Goal: Task Accomplishment & Management: Manage account settings

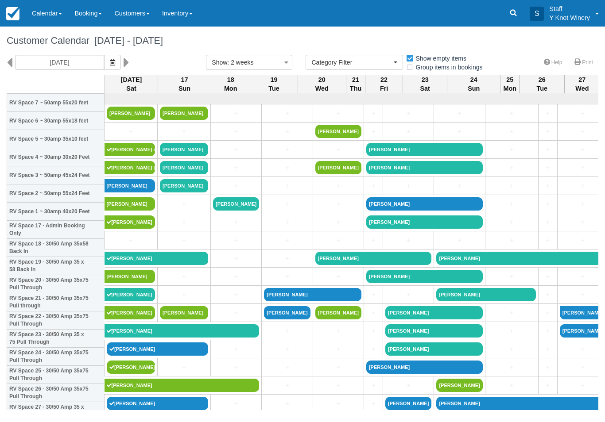
select select
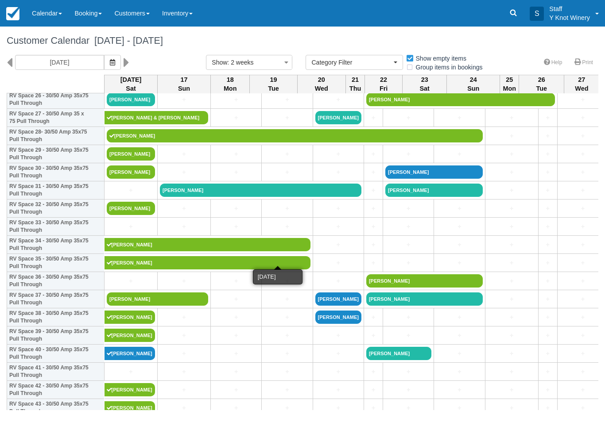
scroll to position [505, 0]
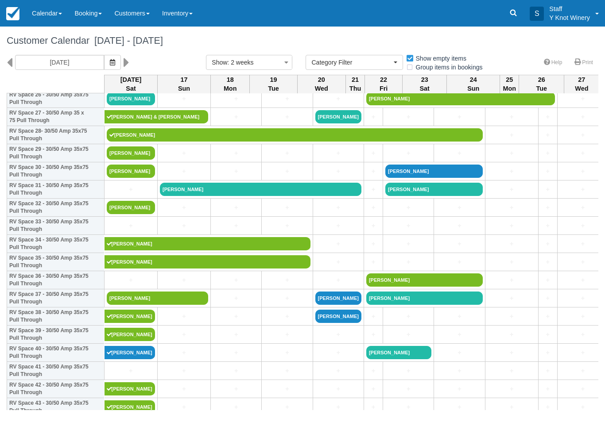
click at [124, 66] on icon at bounding box center [127, 62] width 6 height 15
click at [110, 64] on icon "button" at bounding box center [112, 62] width 5 height 6
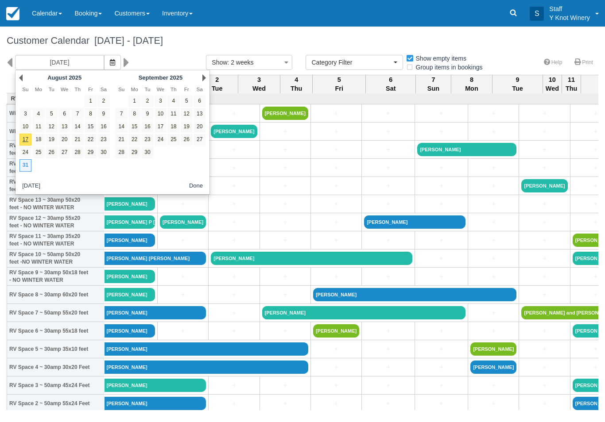
click at [29, 140] on link "17" at bounding box center [25, 140] width 12 height 12
type input "08/17/25"
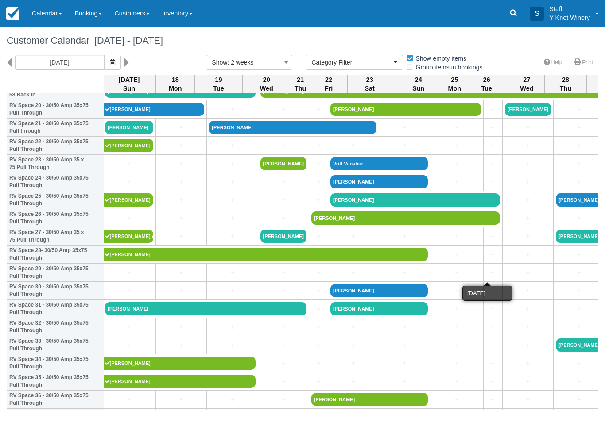
scroll to position [386, 2]
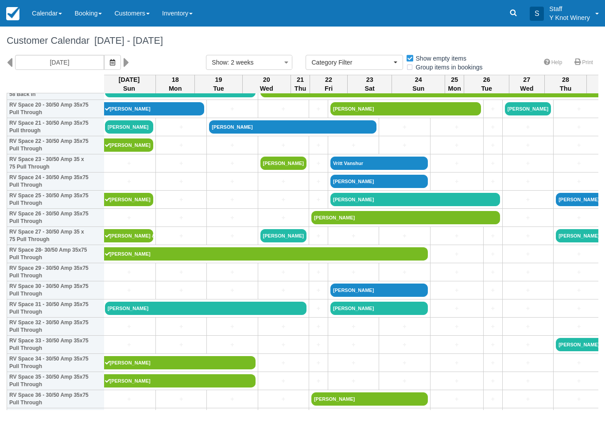
click at [272, 243] on link "[PERSON_NAME]" at bounding box center [283, 235] width 46 height 13
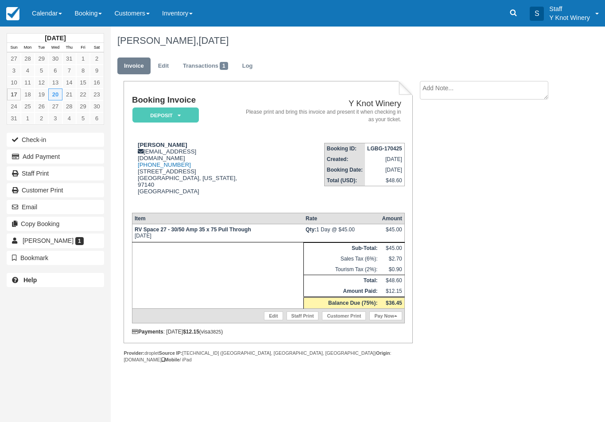
click at [164, 67] on link "Edit" at bounding box center [163, 66] width 24 height 17
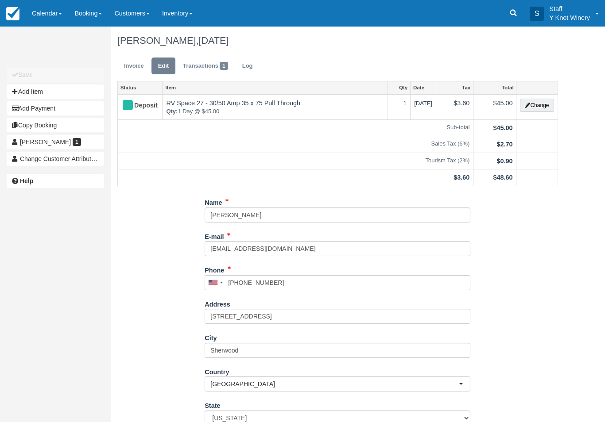
click at [542, 106] on button "Change" at bounding box center [537, 105] width 34 height 13
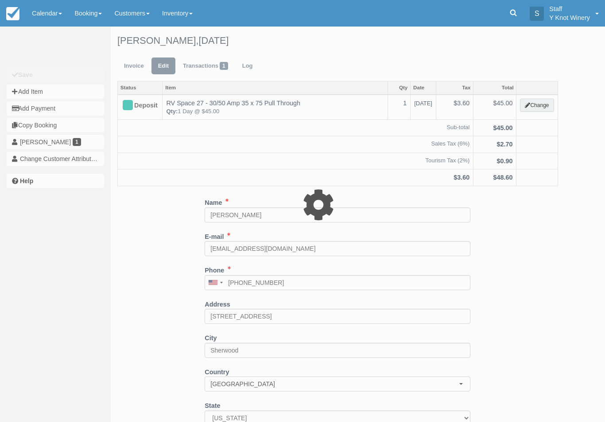
type input "45.00"
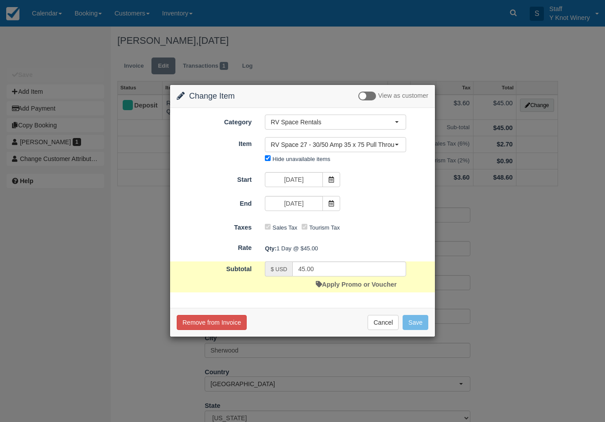
click at [332, 174] on span at bounding box center [331, 179] width 18 height 15
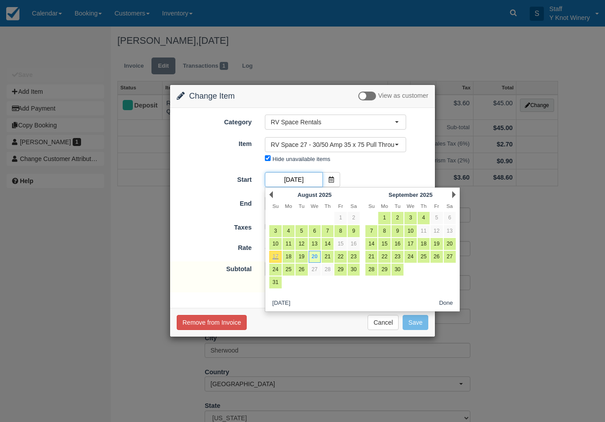
click at [321, 176] on input "08/20/25" at bounding box center [294, 179] width 58 height 15
click at [327, 255] on link "21" at bounding box center [327, 257] width 12 height 12
type input "08/21/25"
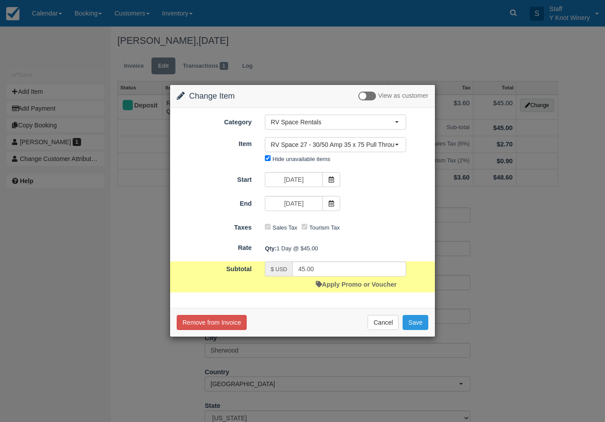
click at [329, 205] on icon at bounding box center [331, 204] width 6 height 6
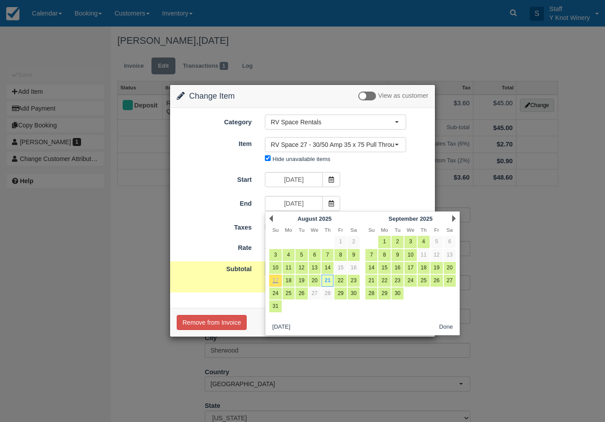
click at [332, 199] on span at bounding box center [331, 203] width 18 height 15
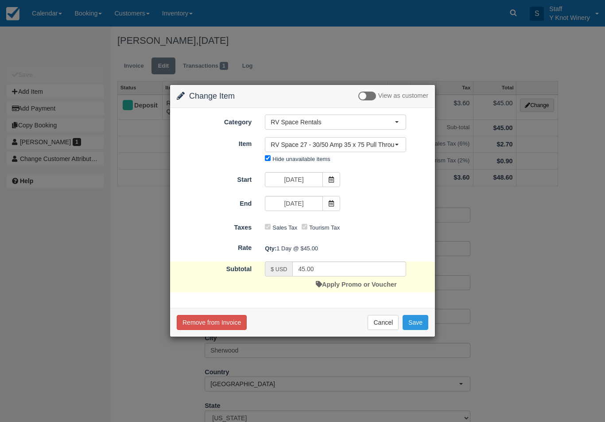
click at [332, 197] on span at bounding box center [331, 203] width 18 height 15
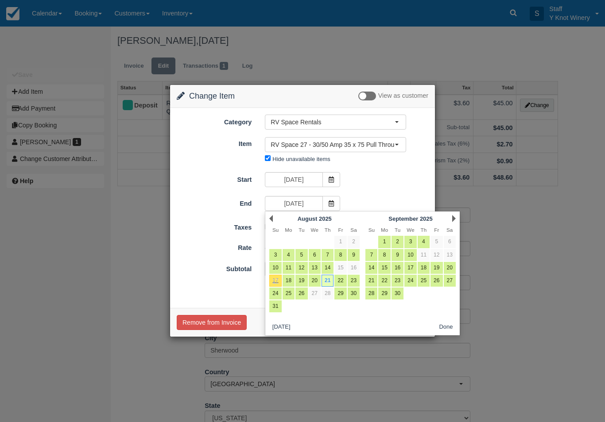
click at [409, 180] on div "Start 08/21/25" at bounding box center [302, 180] width 265 height 17
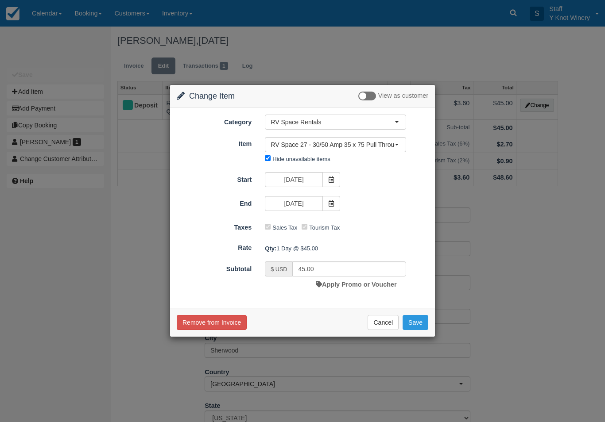
click at [420, 322] on button "Save" at bounding box center [415, 322] width 26 height 15
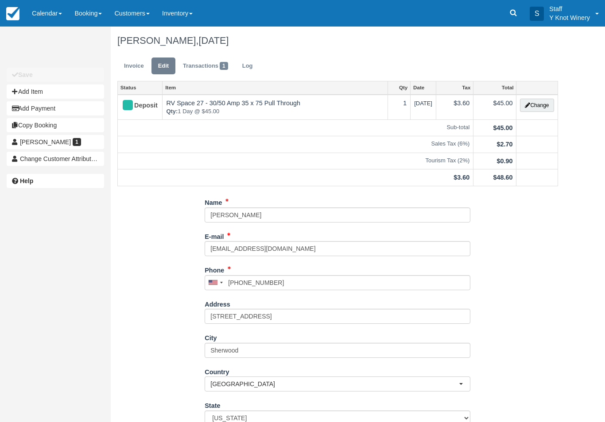
click at [129, 73] on link "Invoice" at bounding box center [133, 66] width 33 height 17
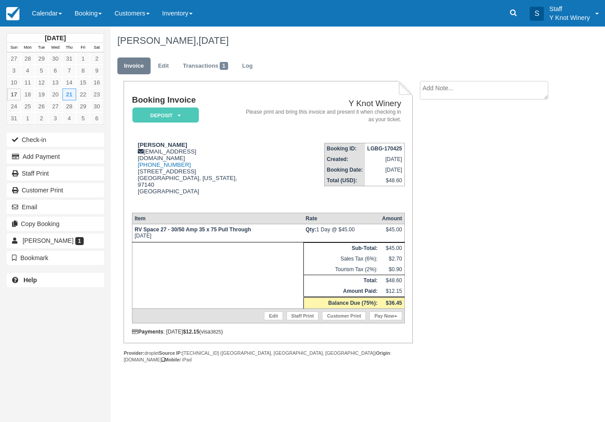
click at [59, 204] on button "Email" at bounding box center [55, 207] width 97 height 14
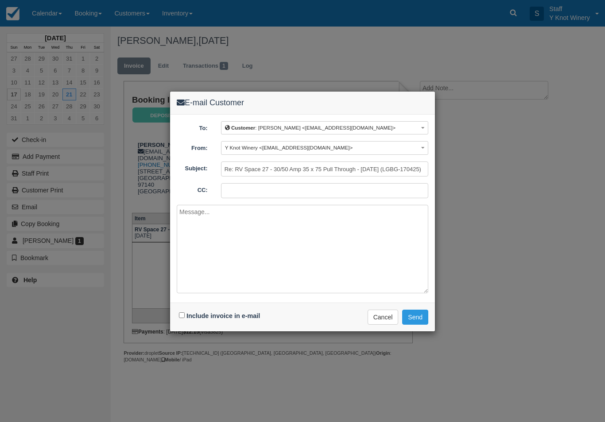
click at [180, 315] on input "Include invoice in e-mail" at bounding box center [182, 316] width 6 height 6
checkbox input "true"
click at [419, 323] on button "Send" at bounding box center [415, 317] width 26 height 15
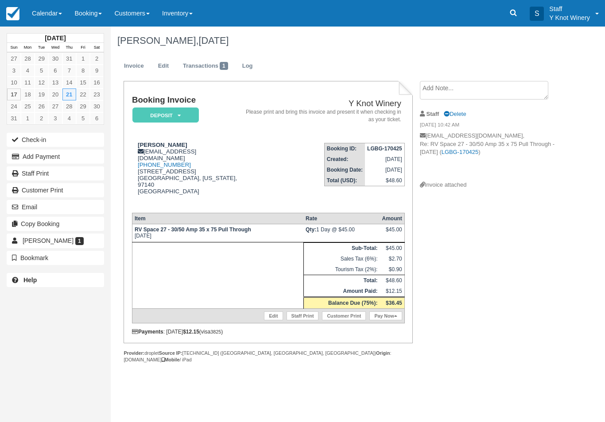
click at [58, 18] on link "Calendar" at bounding box center [47, 13] width 42 height 27
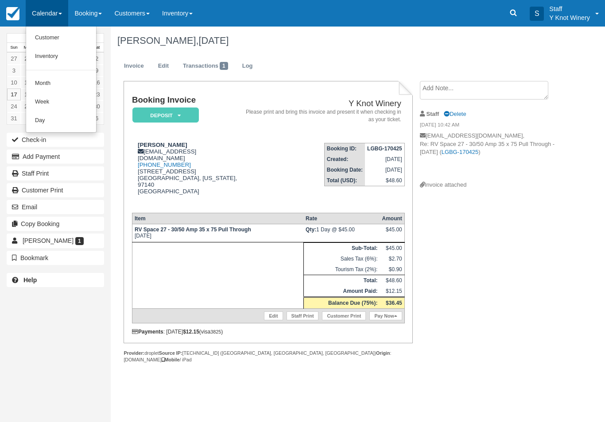
click at [59, 35] on link "Customer" at bounding box center [61, 38] width 70 height 19
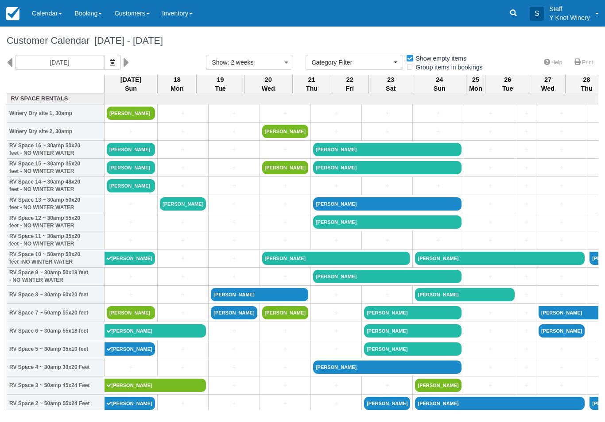
select select
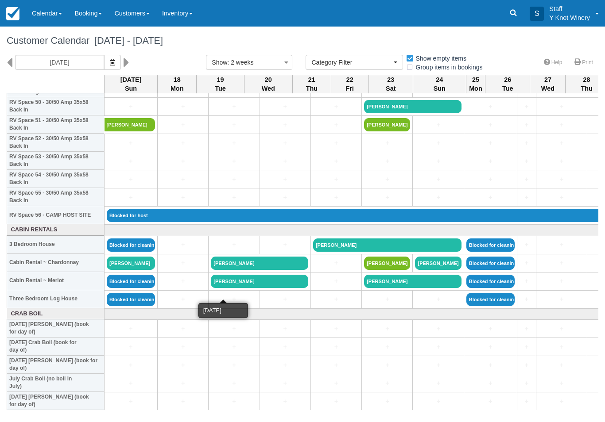
scroll to position [933, 0]
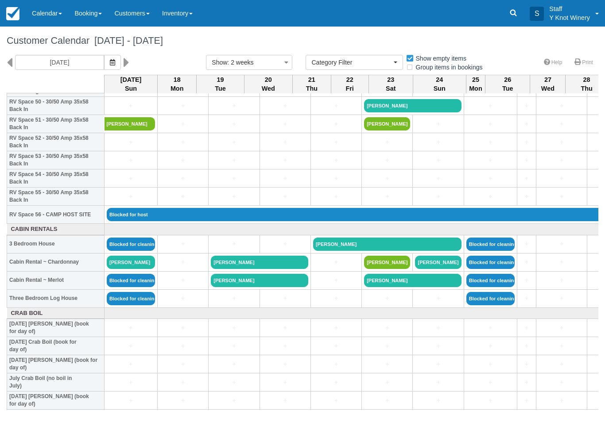
click at [110, 62] on icon "button" at bounding box center [112, 62] width 5 height 6
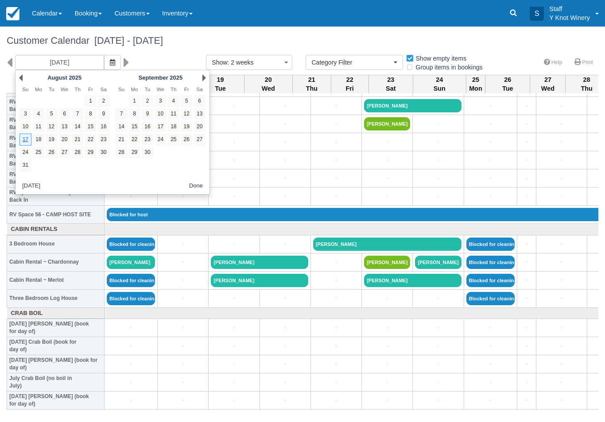
click at [103, 121] on link "16" at bounding box center [103, 127] width 12 height 12
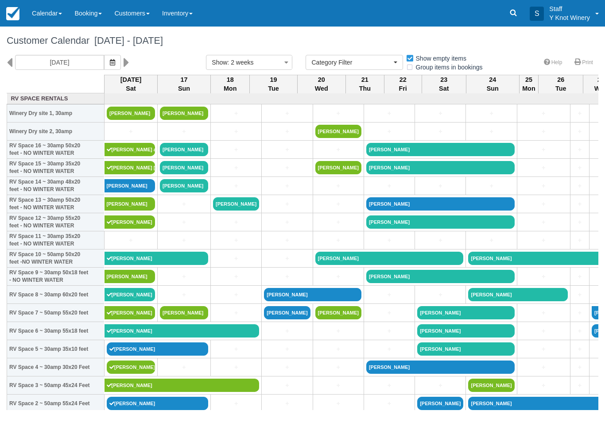
click at [110, 63] on icon "button" at bounding box center [112, 62] width 5 height 6
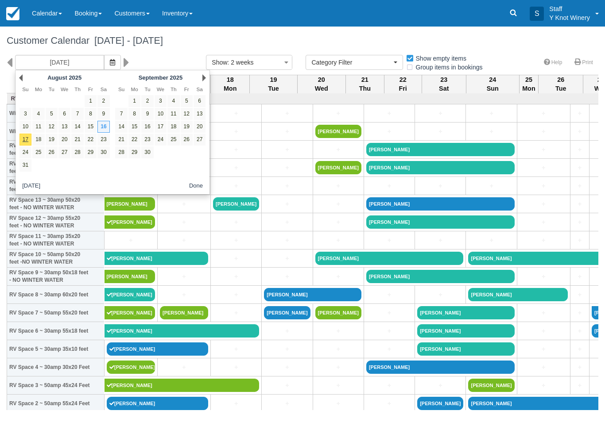
click at [21, 140] on link "17" at bounding box center [25, 140] width 12 height 12
type input "[DATE]"
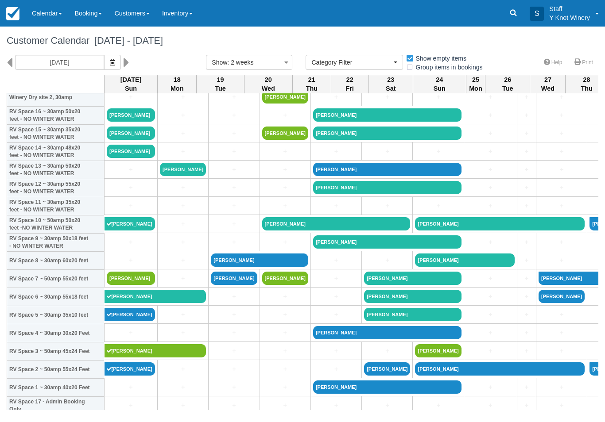
scroll to position [35, 0]
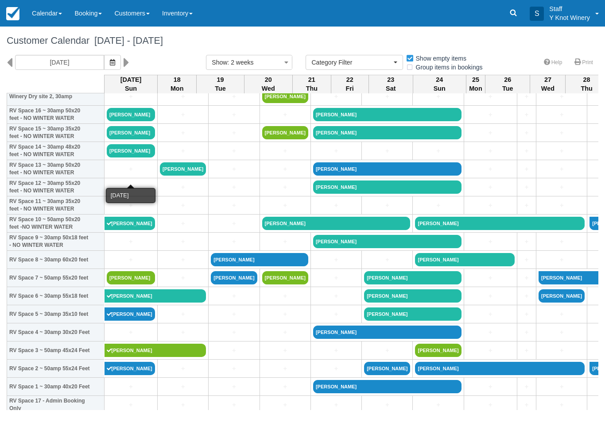
click at [123, 174] on link "+" at bounding box center [131, 169] width 48 height 9
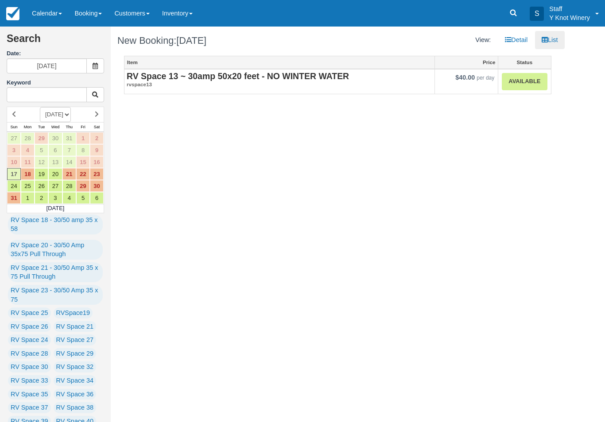
click at [167, 82] on em "rvspace13" at bounding box center [279, 85] width 305 height 8
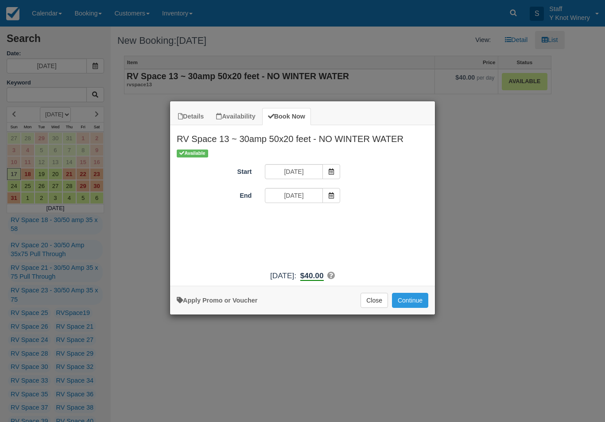
click at [332, 197] on icon "Item Modal" at bounding box center [331, 196] width 6 height 6
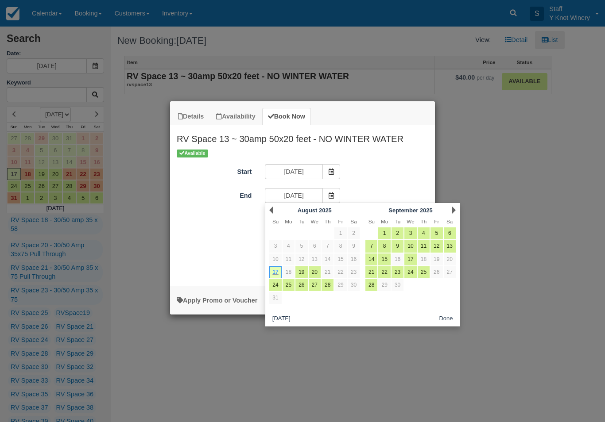
click at [498, 208] on div "Details Availability Book Now RV Space 13 ~ 30amp 50x20 feet - NO WINTER WATER …" at bounding box center [302, 211] width 605 height 422
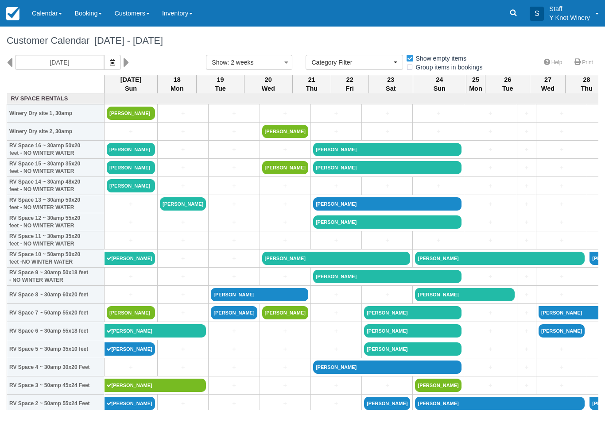
select select
click at [130, 227] on link "+" at bounding box center [131, 222] width 48 height 9
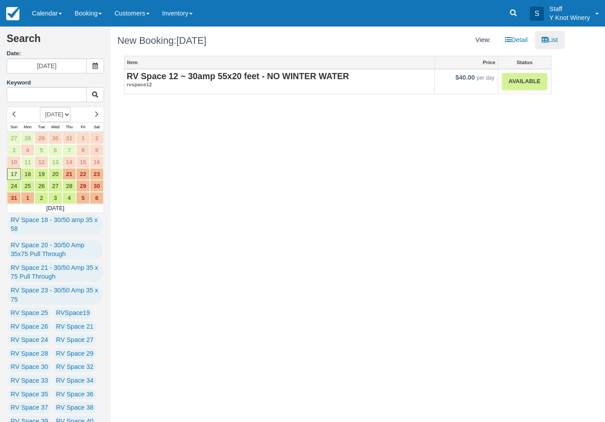
click at [151, 64] on link "Item" at bounding box center [279, 62] width 310 height 12
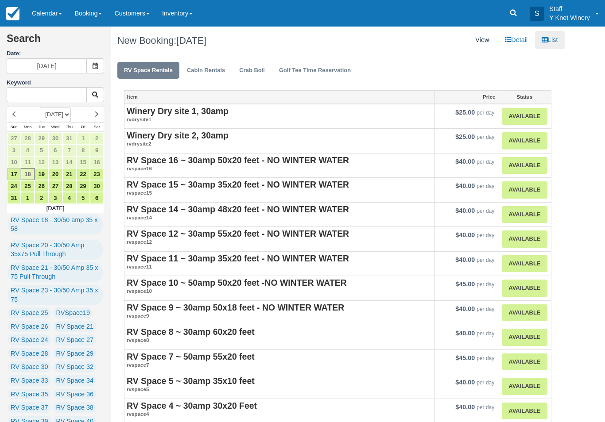
click at [166, 234] on strong "RV Space 12 ~ 30amp 55x20 feet - NO WINTER WATER" at bounding box center [238, 234] width 222 height 10
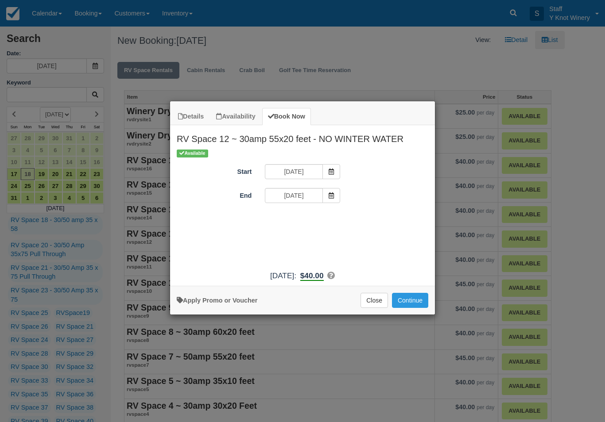
click at [335, 198] on span "Item Modal" at bounding box center [331, 195] width 18 height 15
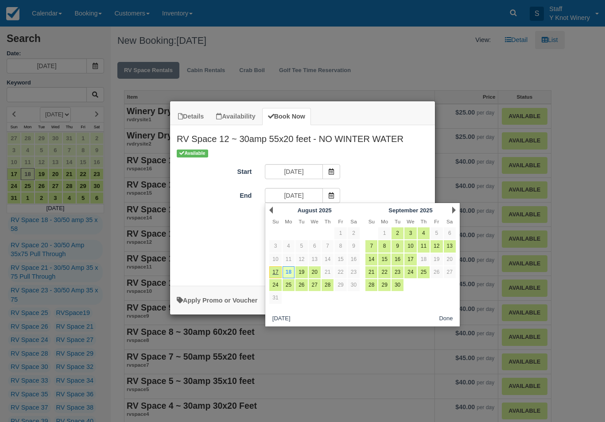
click at [274, 271] on link "17" at bounding box center [275, 272] width 12 height 12
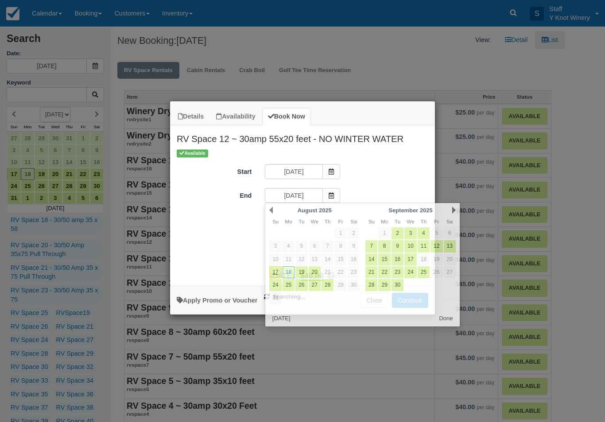
type input "08/18/25"
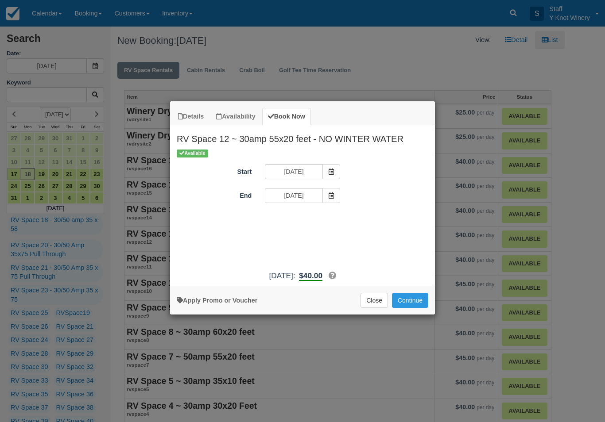
click at [324, 165] on span "Item Modal" at bounding box center [331, 171] width 18 height 15
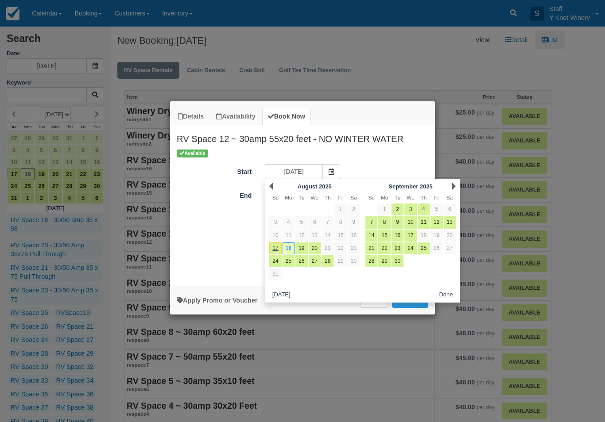
click at [330, 169] on icon "Item Modal" at bounding box center [331, 172] width 6 height 6
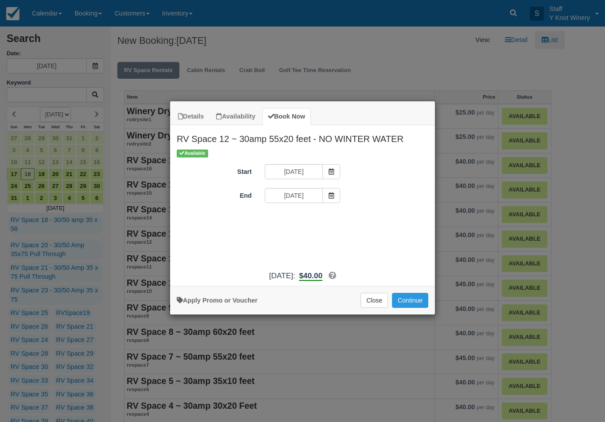
click at [334, 162] on div "Available Start 08/18/25 End 08/18/25 Promo / Voucher Applied to final balance.…" at bounding box center [302, 207] width 265 height 118
click at [332, 169] on icon "Item Modal" at bounding box center [331, 172] width 6 height 6
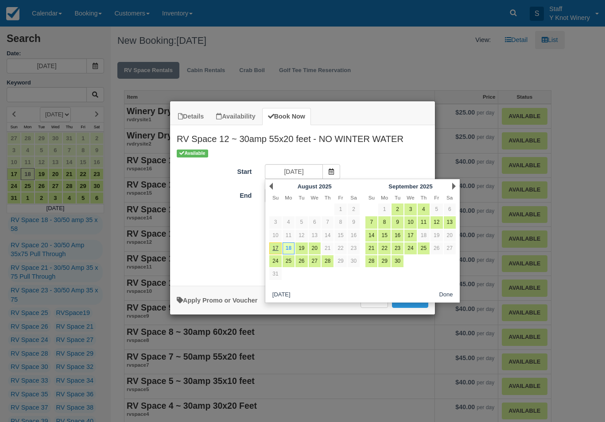
click at [275, 246] on link "17" at bounding box center [275, 249] width 12 height 12
type input "[DATE]"
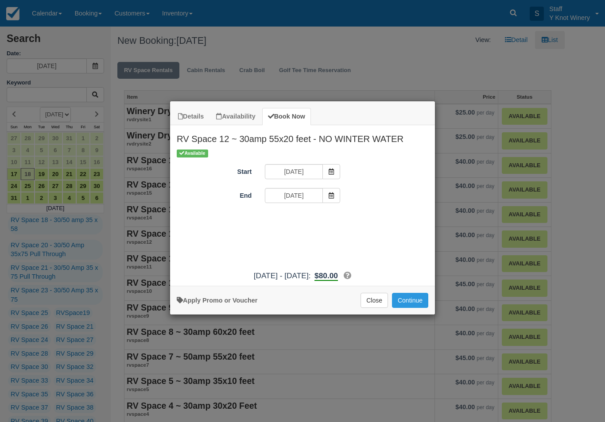
click at [423, 308] on button "Continue" at bounding box center [410, 300] width 36 height 15
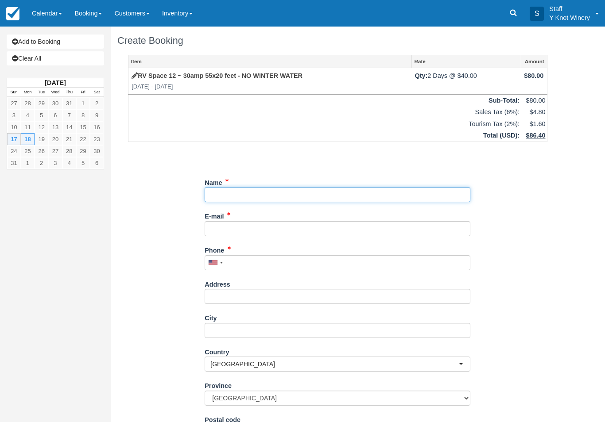
click at [224, 194] on input "Name" at bounding box center [338, 194] width 266 height 15
type input "M"
click at [44, 12] on link "Calendar" at bounding box center [47, 13] width 42 height 27
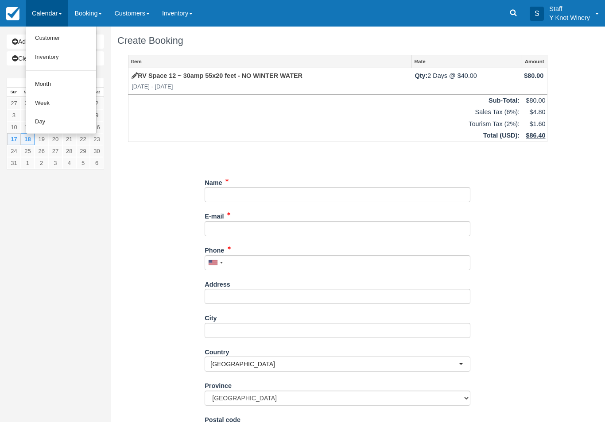
click at [44, 34] on link "Customer" at bounding box center [61, 38] width 70 height 19
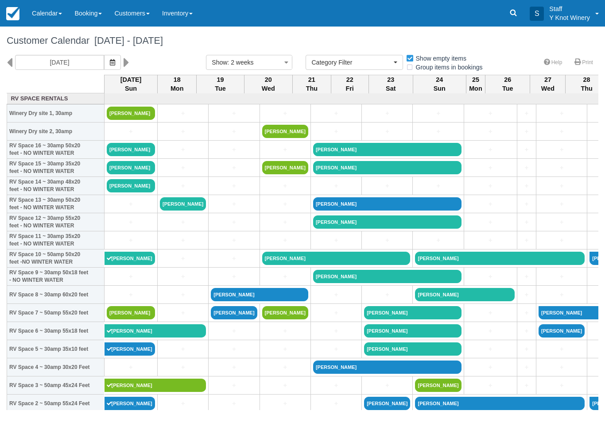
select select
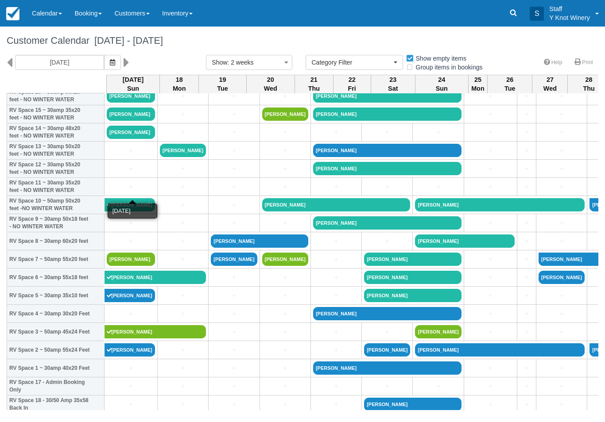
scroll to position [54, 0]
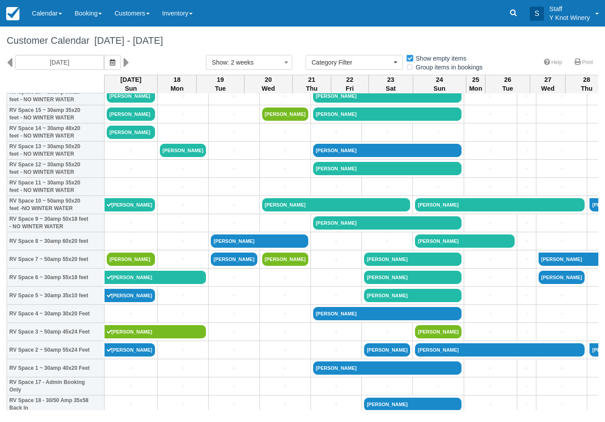
click at [124, 192] on link "+" at bounding box center [131, 186] width 48 height 9
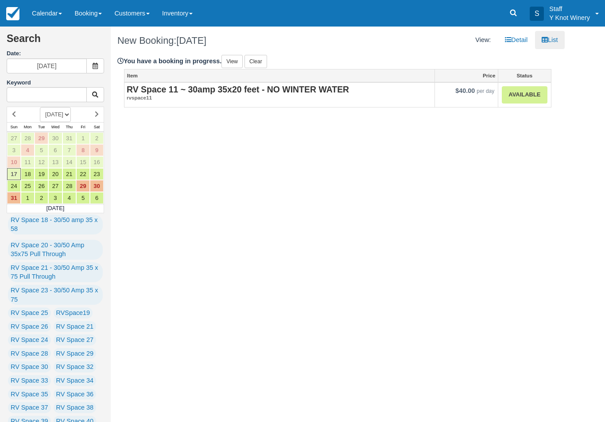
click at [254, 59] on link "Clear" at bounding box center [255, 61] width 23 height 13
click at [269, 58] on link "Confirm clear?" at bounding box center [269, 61] width 50 height 13
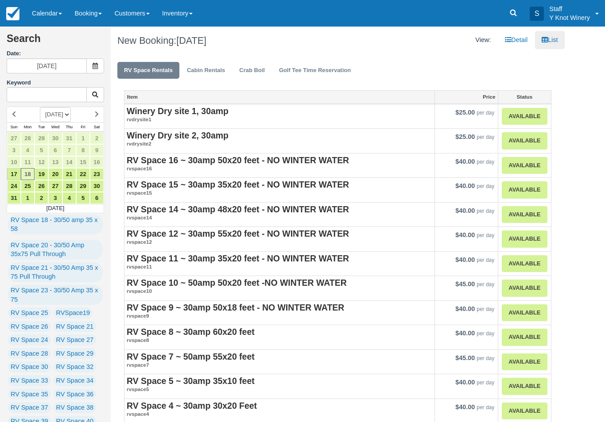
click at [211, 255] on strong "RV Space 11 ~ 30amp 35x20 feet - NO WINTER WATER" at bounding box center [238, 259] width 222 height 10
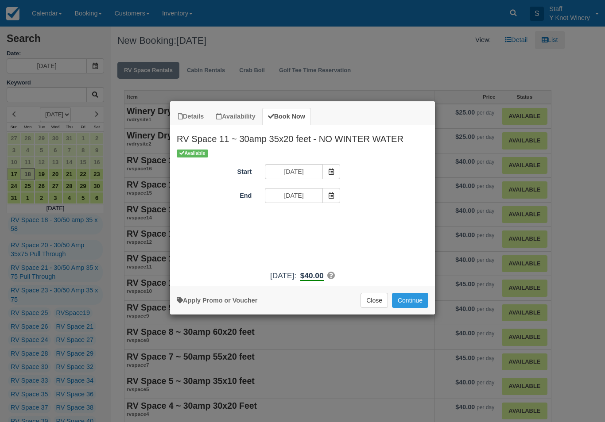
click at [333, 176] on span "Item Modal" at bounding box center [331, 171] width 18 height 15
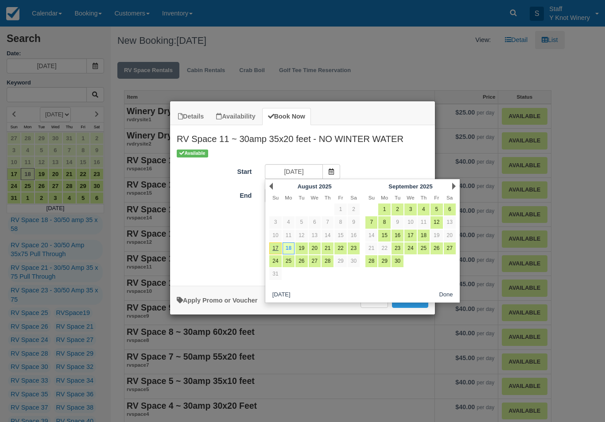
click at [277, 248] on link "17" at bounding box center [275, 249] width 12 height 12
type input "[DATE]"
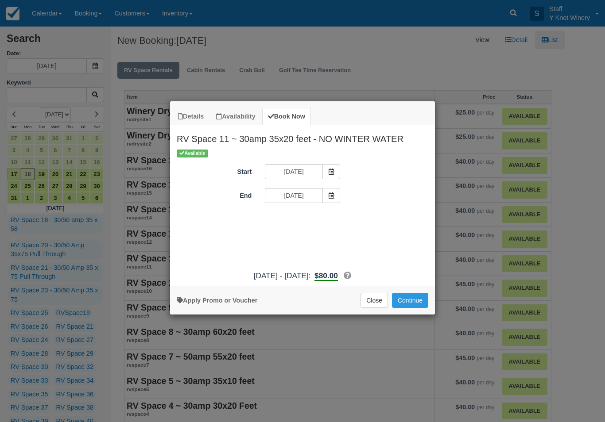
click at [421, 307] on button "Continue" at bounding box center [410, 300] width 36 height 15
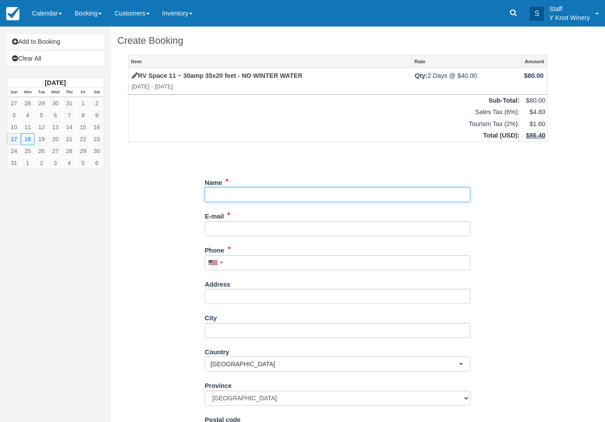
click at [219, 200] on input "Name" at bounding box center [338, 194] width 266 height 15
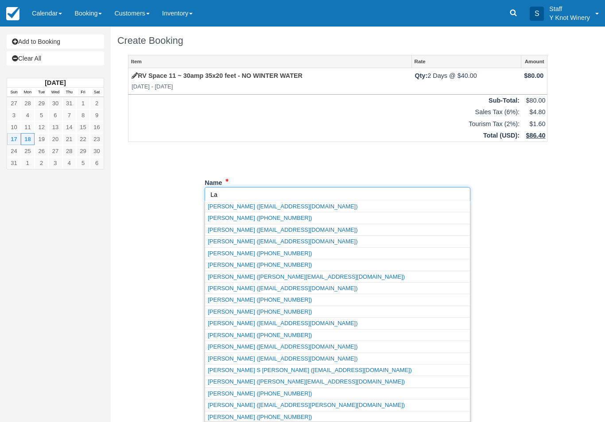
type input "L"
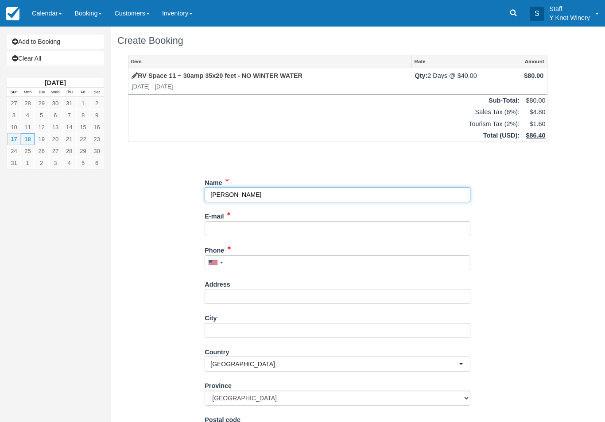
type input "Susie Harstick"
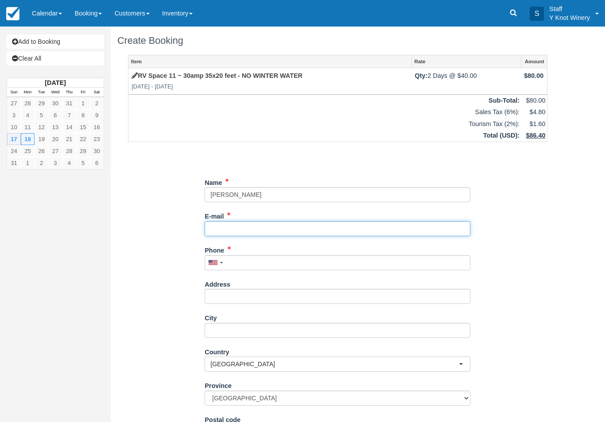
click at [221, 233] on input "E-mail" at bounding box center [338, 228] width 266 height 15
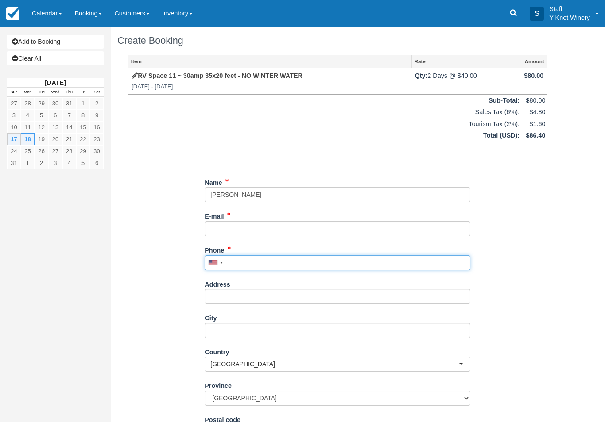
click at [247, 263] on input "Phone" at bounding box center [338, 262] width 266 height 15
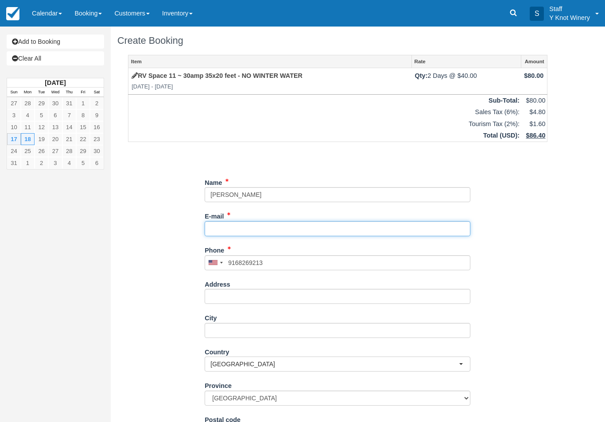
click at [219, 233] on input "E-mail" at bounding box center [338, 228] width 266 height 15
type input "(916) 826-9213"
type input "suzieharstricl@gmail.com"
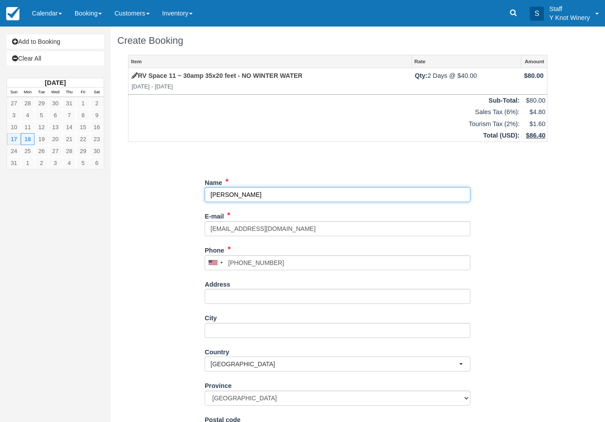
click at [220, 188] on input "Name" at bounding box center [338, 194] width 266 height 15
click at [222, 195] on input "Name" at bounding box center [338, 194] width 266 height 15
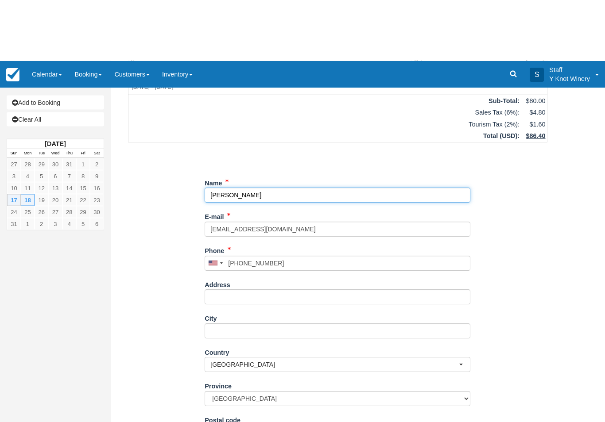
scroll to position [63, 0]
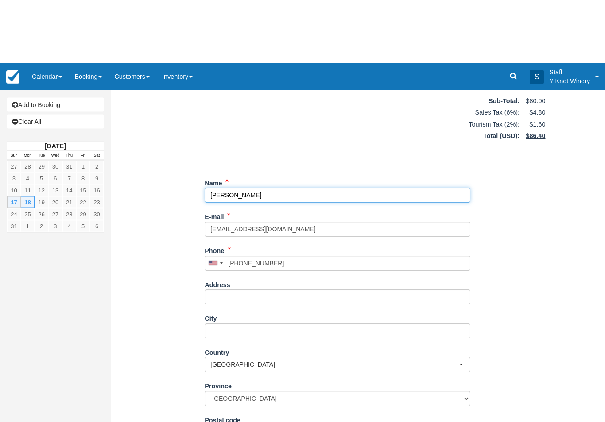
type input "Suzie Harstick"
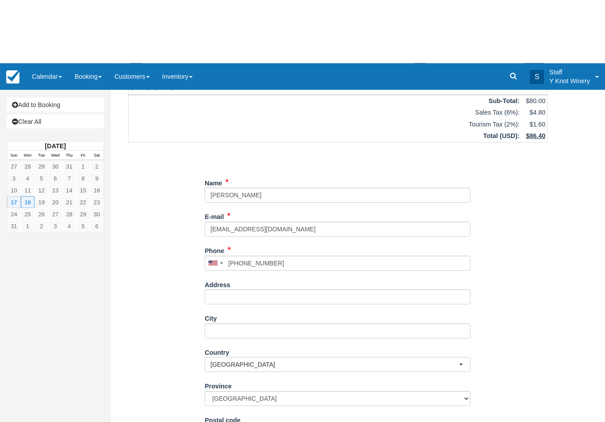
click at [557, 270] on div "Item Rate Amount RV Space 11 ~ 30amp 35x20 feet - NO WINTER WATER Sun Aug 17 20…" at bounding box center [337, 209] width 440 height 434
type input "+19168269213"
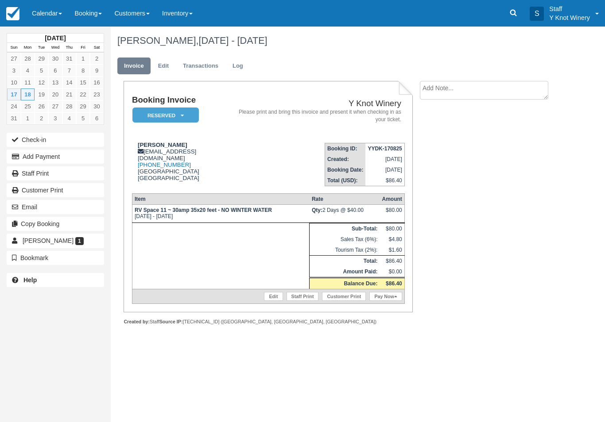
click at [162, 66] on link "Edit" at bounding box center [163, 66] width 24 height 17
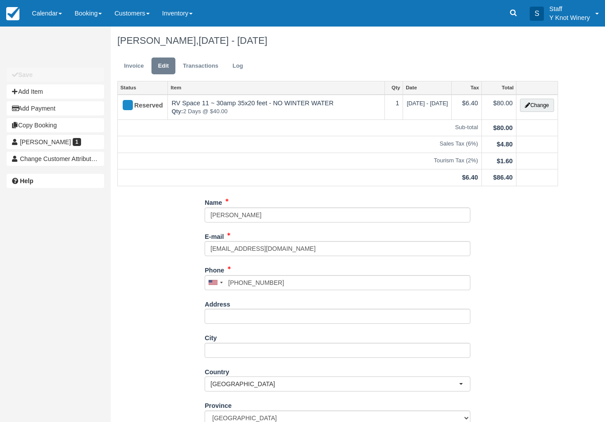
click at [532, 105] on button "Change" at bounding box center [537, 105] width 34 height 13
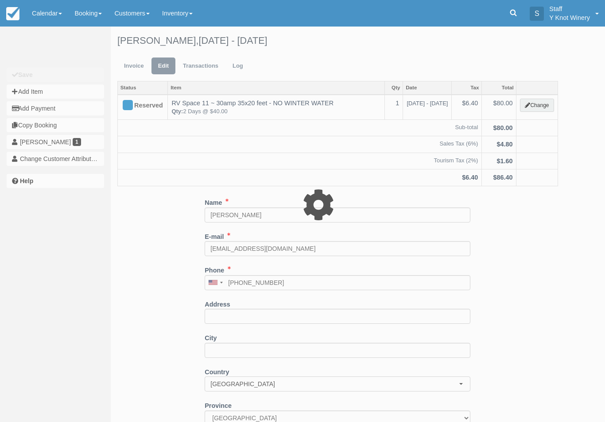
type input "80.00"
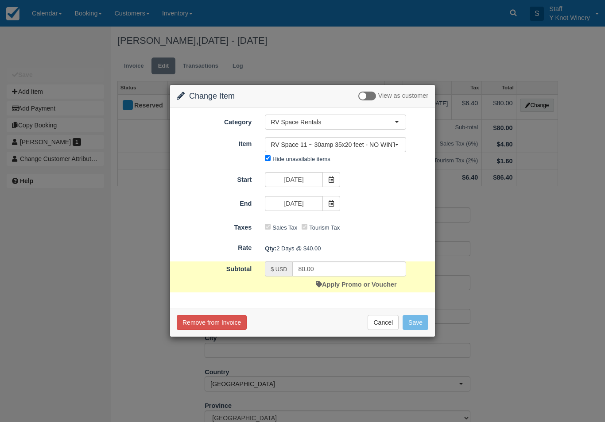
click at [380, 285] on link "Apply Promo or Voucher" at bounding box center [356, 284] width 81 height 7
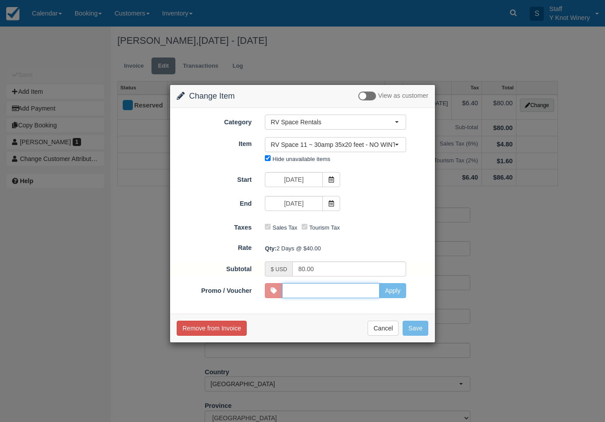
click at [308, 297] on input "Promo / Voucher" at bounding box center [330, 290] width 97 height 15
type input "HHOST"
click at [400, 293] on button "Apply" at bounding box center [392, 290] width 27 height 15
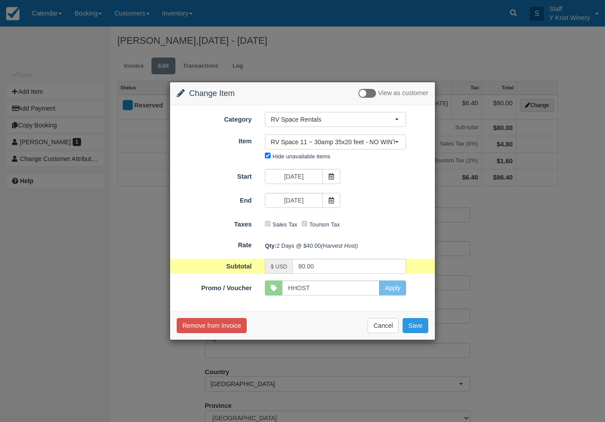
click at [422, 323] on button "Save" at bounding box center [415, 325] width 26 height 15
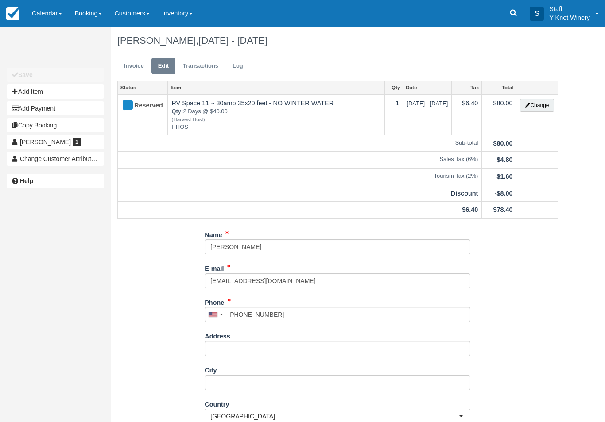
click at [42, 7] on link "Calendar" at bounding box center [47, 13] width 42 height 27
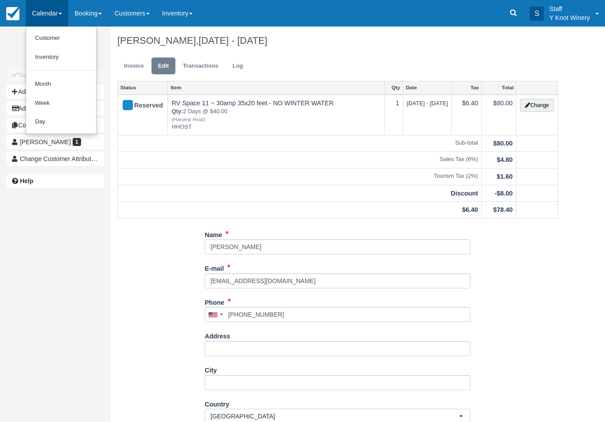
click at [44, 35] on link "Customer" at bounding box center [61, 38] width 70 height 19
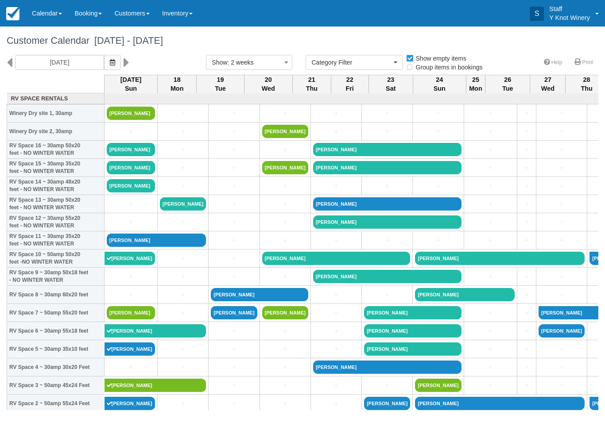
select select
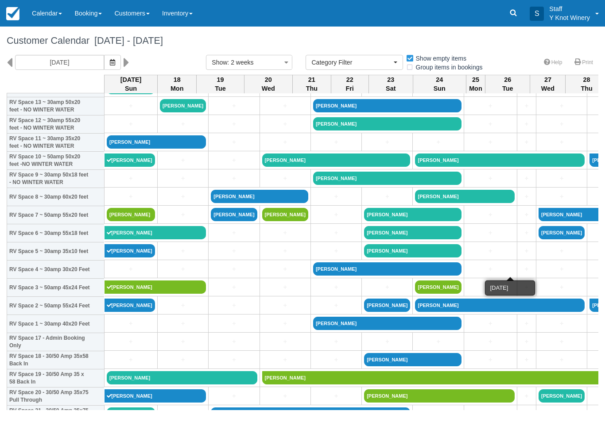
scroll to position [99, 0]
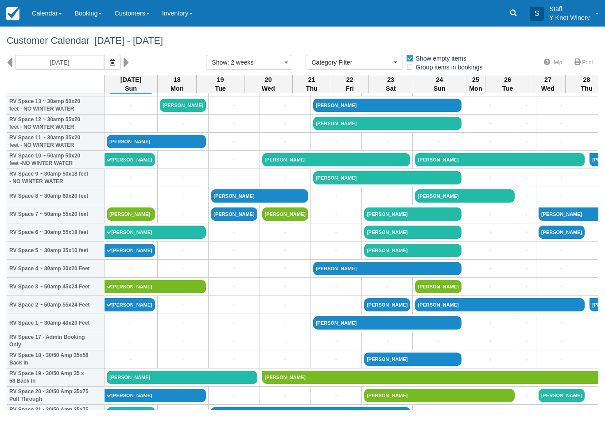
click at [119, 183] on link "+" at bounding box center [131, 178] width 48 height 9
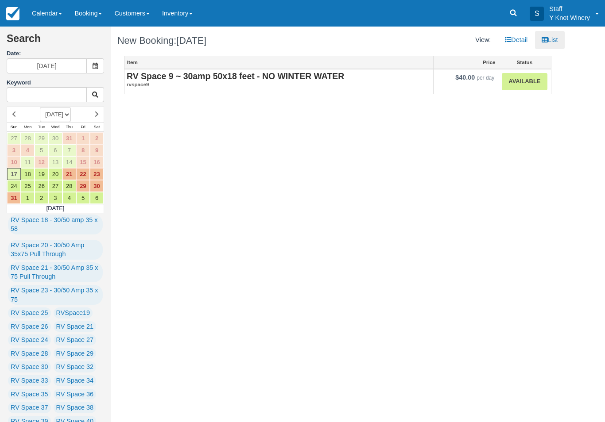
click at [180, 73] on strong "RV Space 9 ~ 30amp 50x18 feet - NO WINTER WATER" at bounding box center [235, 76] width 217 height 10
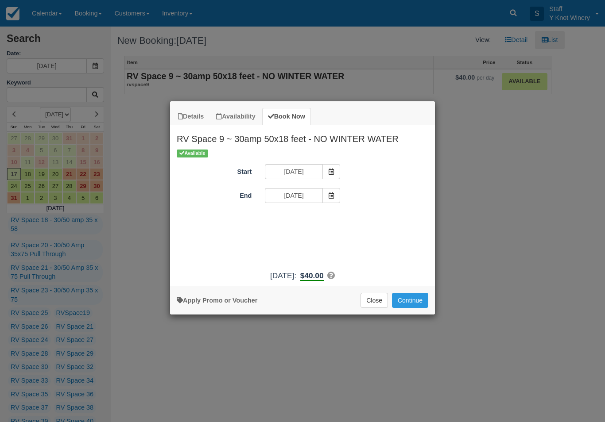
click at [330, 193] on icon "Item Modal" at bounding box center [331, 196] width 6 height 6
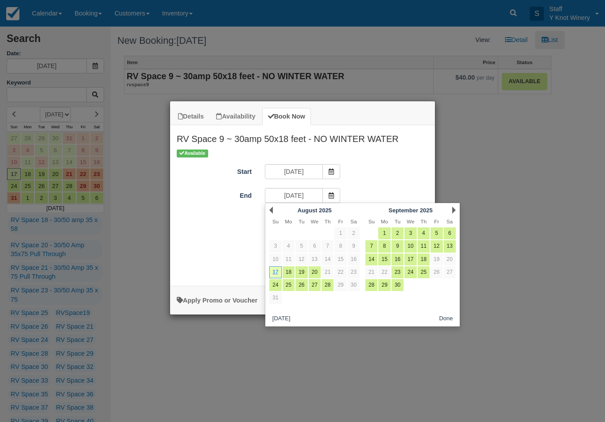
click at [292, 269] on link "18" at bounding box center [288, 272] width 12 height 12
type input "08/18/25"
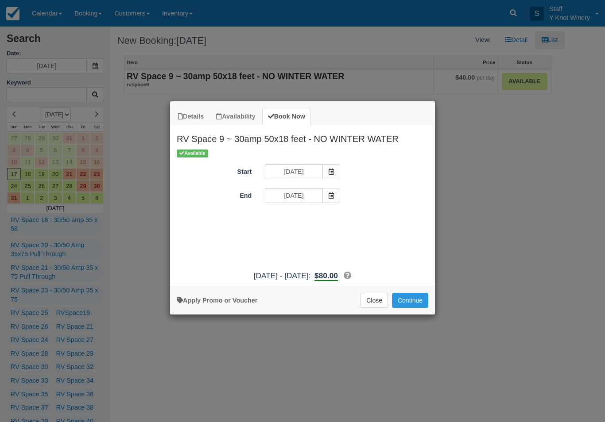
click at [420, 305] on button "Continue" at bounding box center [410, 300] width 36 height 15
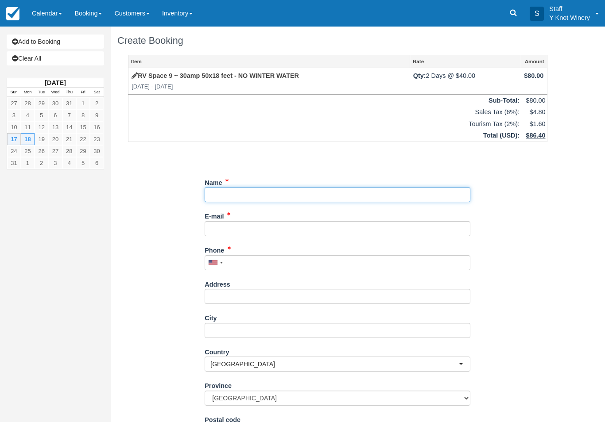
click at [217, 191] on input "Name" at bounding box center [338, 194] width 266 height 15
type input "[PERSON_NAME]"
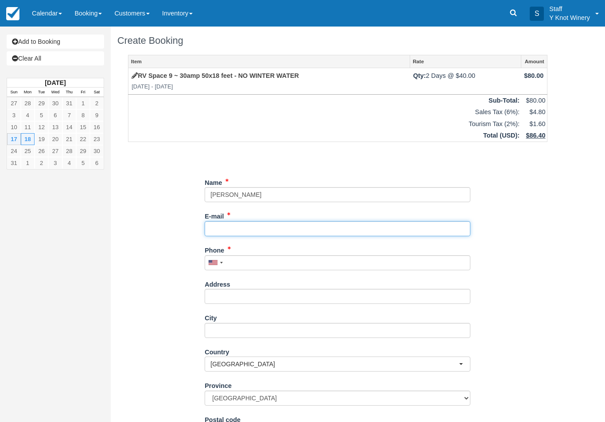
click at [219, 230] on input "E-mail" at bounding box center [338, 228] width 266 height 15
type input "[EMAIL_ADDRESS][DOMAIN_NAME]"
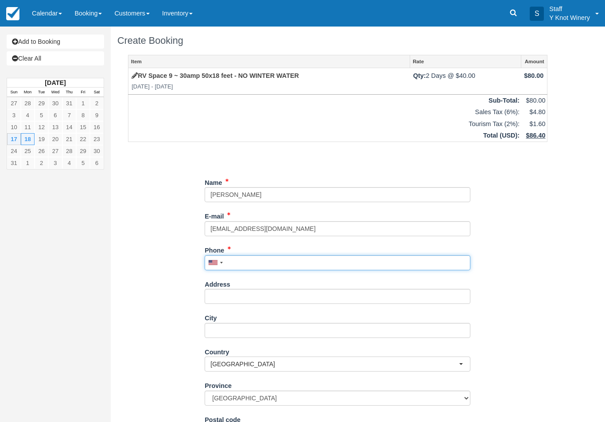
click at [244, 263] on input "Phone" at bounding box center [338, 262] width 266 height 15
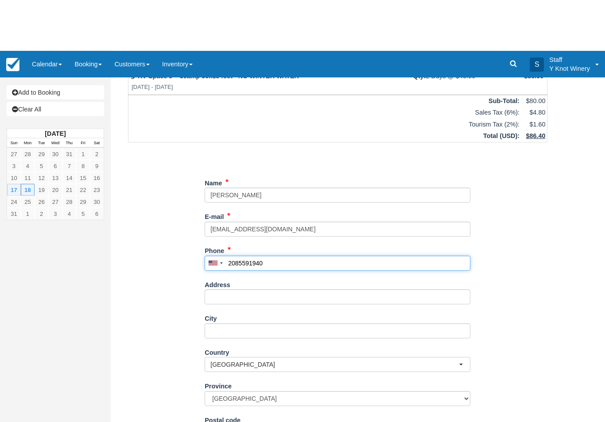
scroll to position [55, 0]
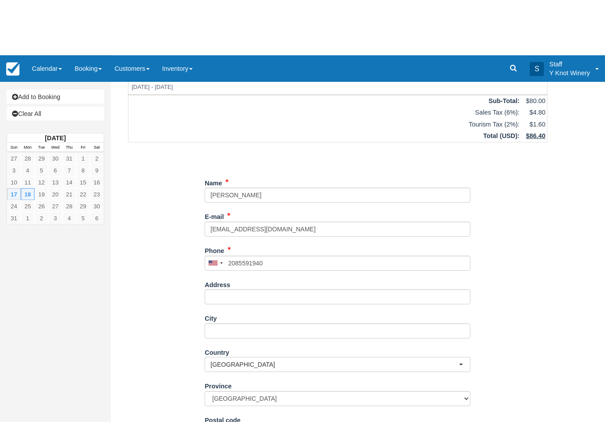
type input "[PHONE_NUMBER]"
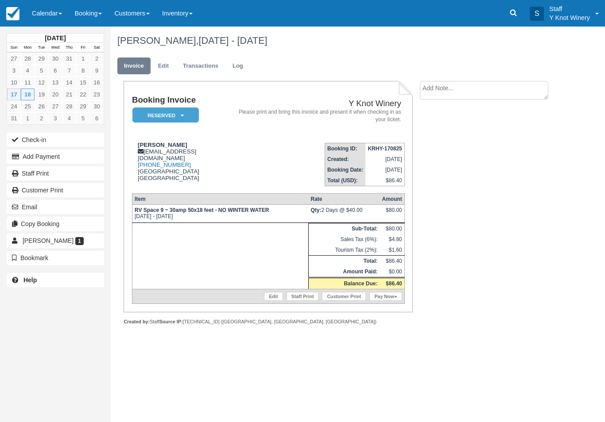
click at [171, 59] on link "Edit" at bounding box center [163, 66] width 24 height 17
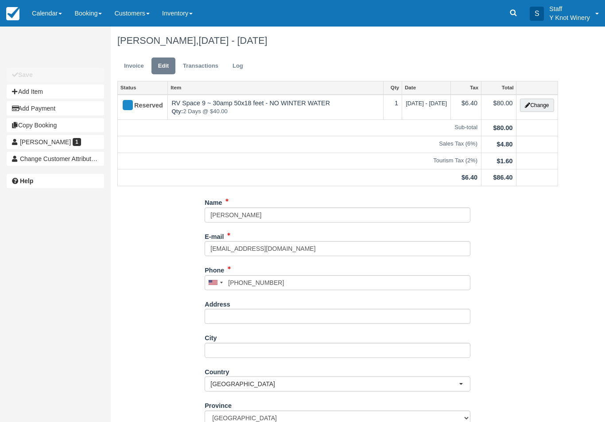
click at [536, 109] on button "Change" at bounding box center [537, 105] width 34 height 13
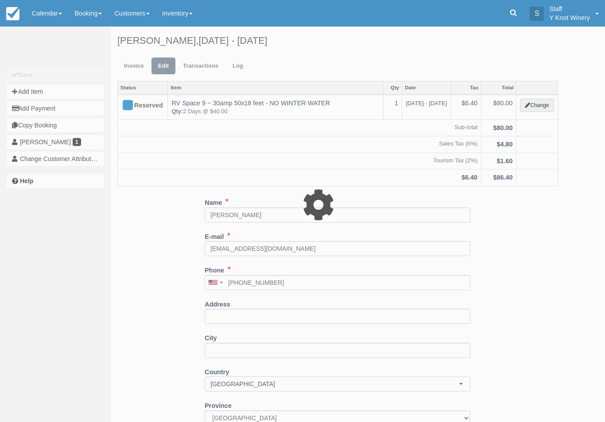
type input "80.00"
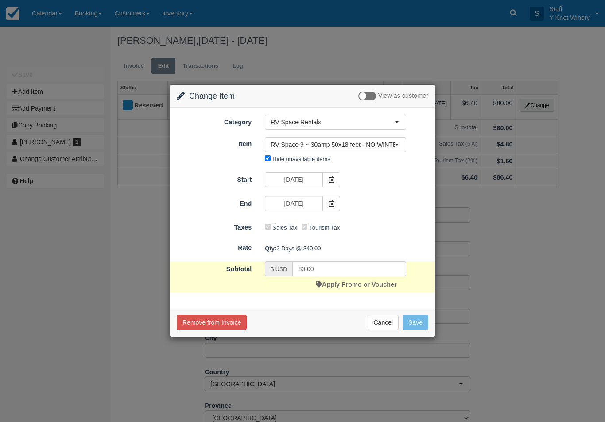
click at [336, 287] on link "Apply Promo or Voucher" at bounding box center [356, 284] width 81 height 7
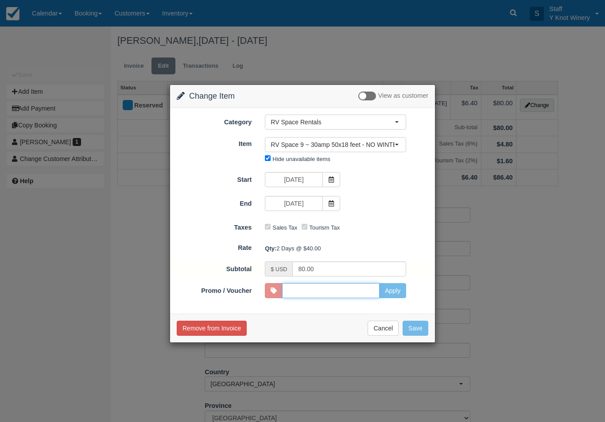
click at [290, 292] on input "Promo / Voucher" at bounding box center [330, 290] width 97 height 15
type input "HHOST"
click at [400, 295] on button "Apply" at bounding box center [392, 290] width 27 height 15
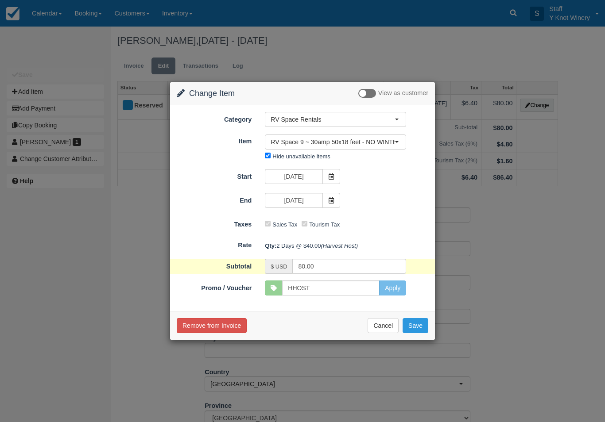
click at [417, 321] on button "Save" at bounding box center [415, 325] width 26 height 15
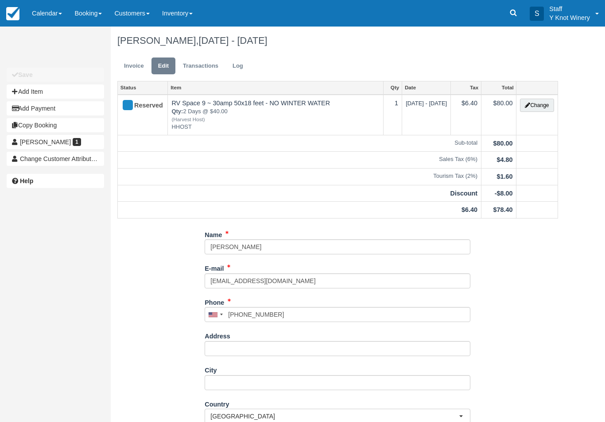
click at [137, 71] on link "Invoice" at bounding box center [133, 66] width 33 height 17
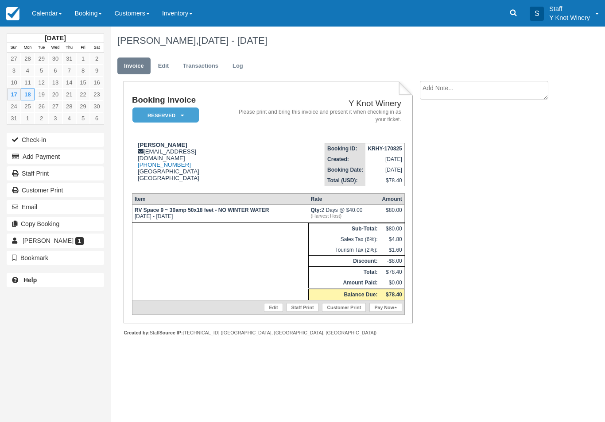
click at [390, 307] on td "Edit Staff Print Customer Print Pay Now" at bounding box center [268, 308] width 272 height 15
click at [388, 312] on link "Pay Now" at bounding box center [385, 307] width 32 height 9
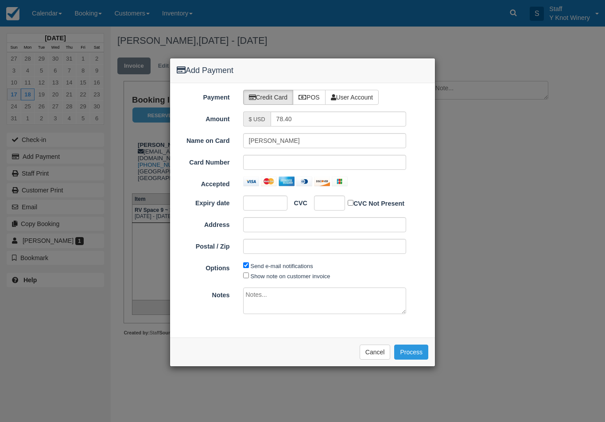
click at [325, 156] on div at bounding box center [324, 162] width 163 height 15
click at [267, 195] on div "Name on Card Laurie Masonheimer Card Number Accepted Expiry date CVC CVC Not Pr…" at bounding box center [302, 196] width 251 height 127
click at [265, 207] on div at bounding box center [265, 203] width 44 height 15
click at [329, 197] on div at bounding box center [329, 203] width 31 height 15
click at [419, 347] on button "Process" at bounding box center [411, 352] width 34 height 15
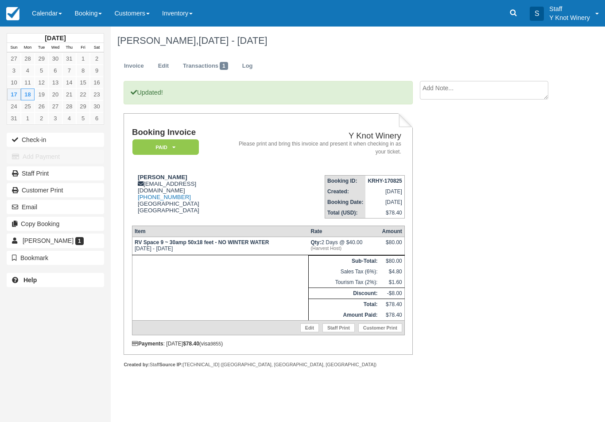
click at [40, 12] on link "Calendar" at bounding box center [47, 13] width 42 height 27
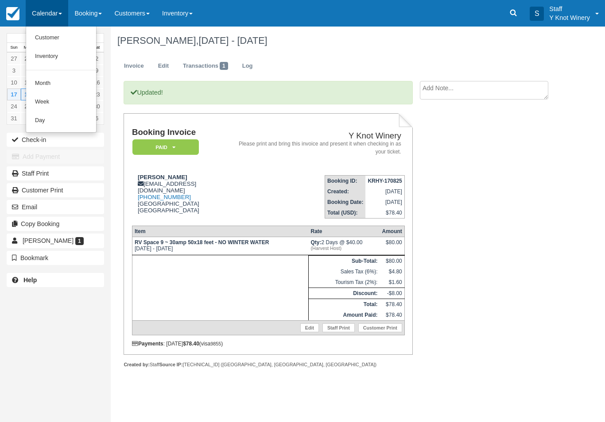
click at [14, 139] on div at bounding box center [302, 211] width 605 height 422
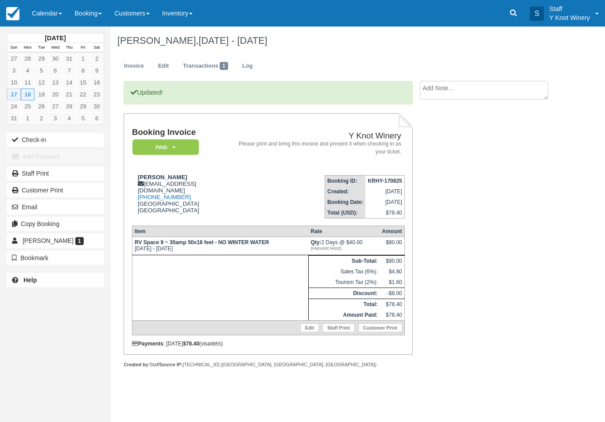
click at [34, 138] on button "Check-in" at bounding box center [55, 140] width 97 height 14
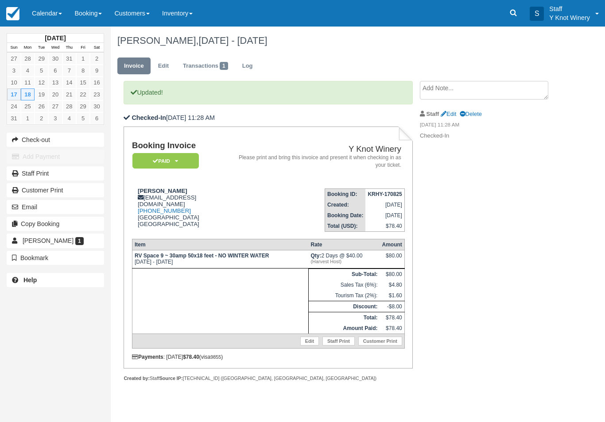
click at [39, 15] on link "Calendar" at bounding box center [47, 13] width 42 height 27
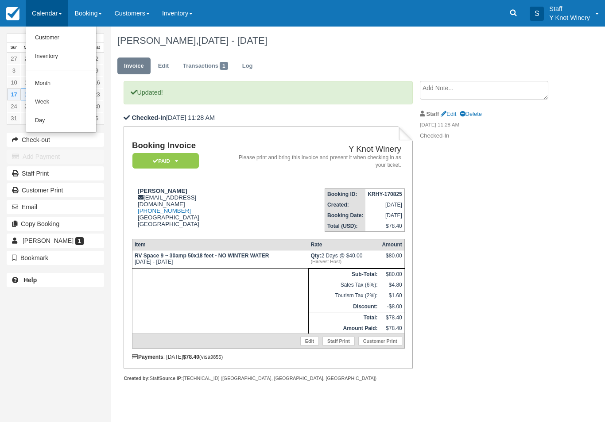
click at [47, 39] on link "Customer" at bounding box center [61, 38] width 70 height 19
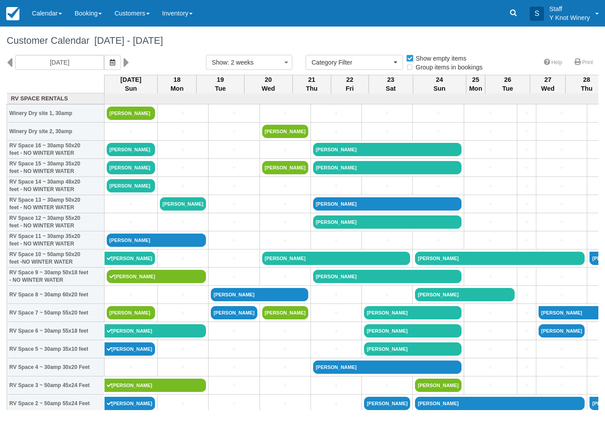
select select
click at [124, 247] on link "[PERSON_NAME]" at bounding box center [156, 240] width 99 height 13
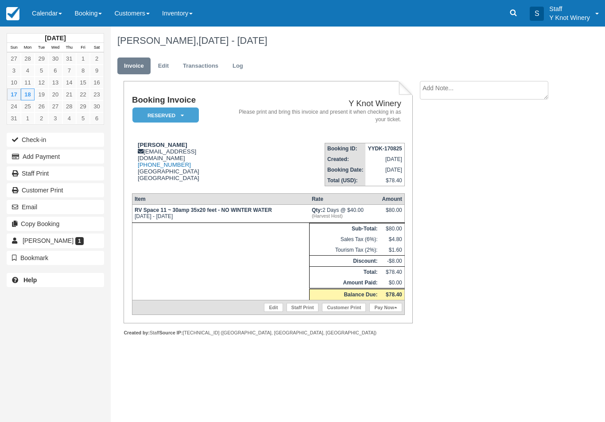
click at [390, 312] on link "Pay Now" at bounding box center [385, 307] width 32 height 9
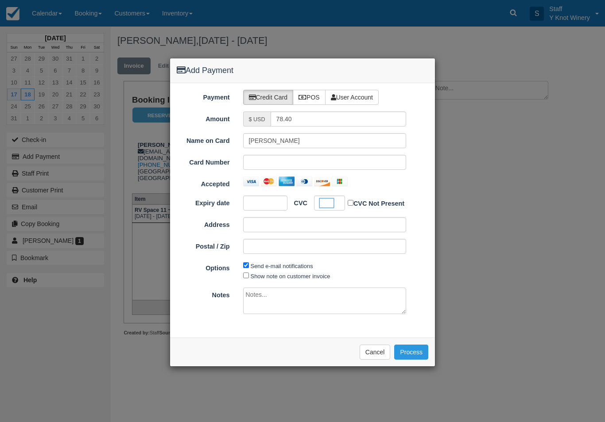
click at [417, 353] on button "Process" at bounding box center [411, 352] width 34 height 15
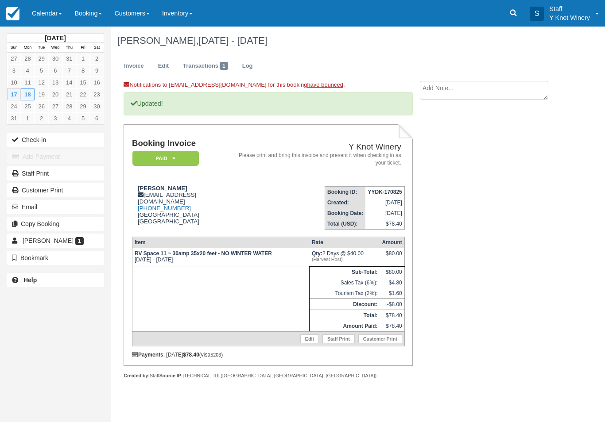
click at [48, 18] on link "Calendar" at bounding box center [47, 13] width 42 height 27
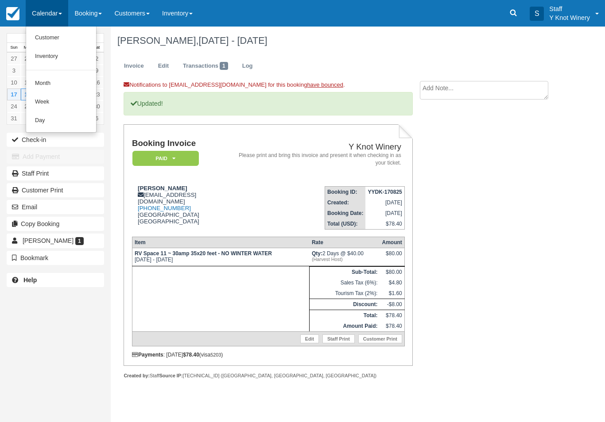
click at [45, 37] on link "Customer" at bounding box center [61, 38] width 70 height 19
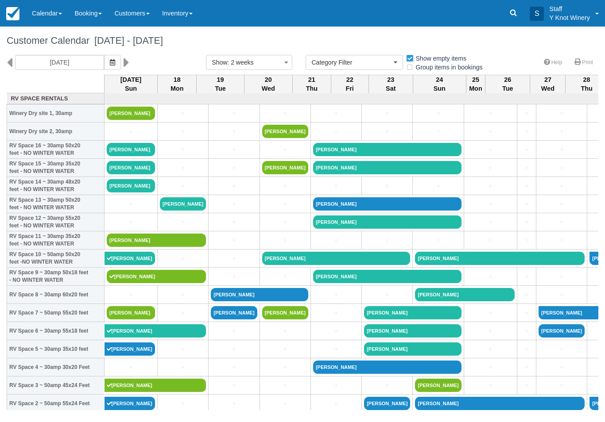
select select
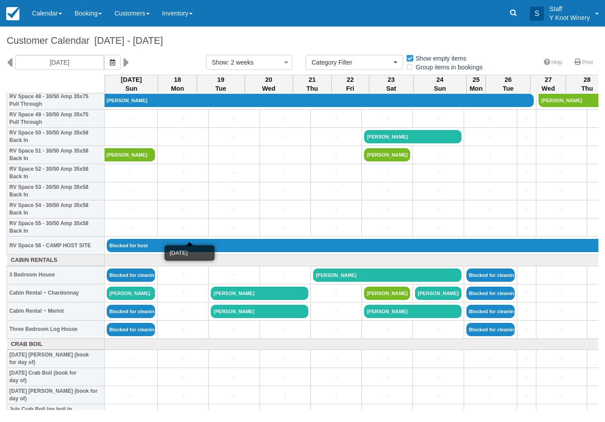
scroll to position [902, 0]
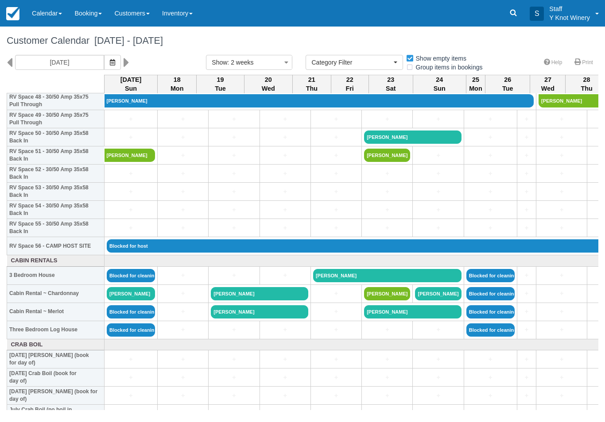
click at [129, 301] on link "[PERSON_NAME]" at bounding box center [131, 293] width 48 height 13
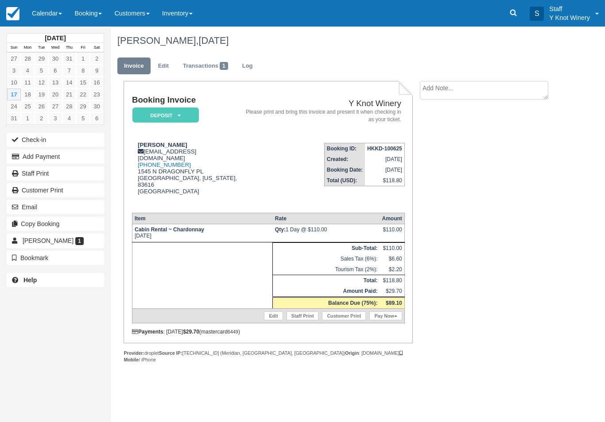
click at [36, 140] on button "Check-in" at bounding box center [55, 140] width 97 height 14
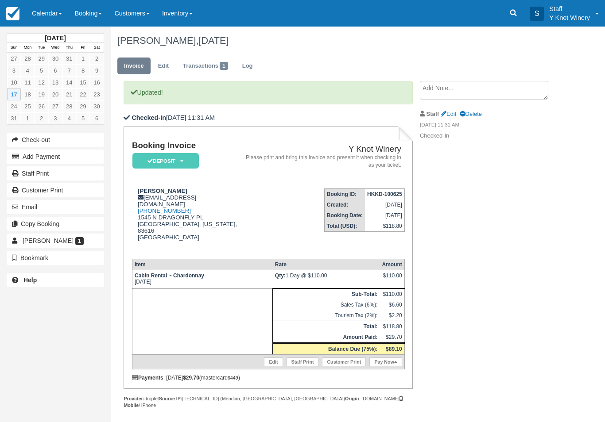
click at [384, 358] on link "Pay Now" at bounding box center [385, 362] width 32 height 9
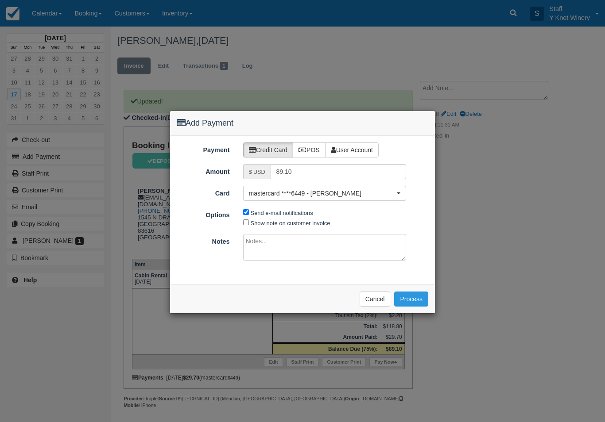
click at [328, 190] on span "mastercard ****6449 - [PERSON_NAME]" at bounding box center [322, 193] width 146 height 9
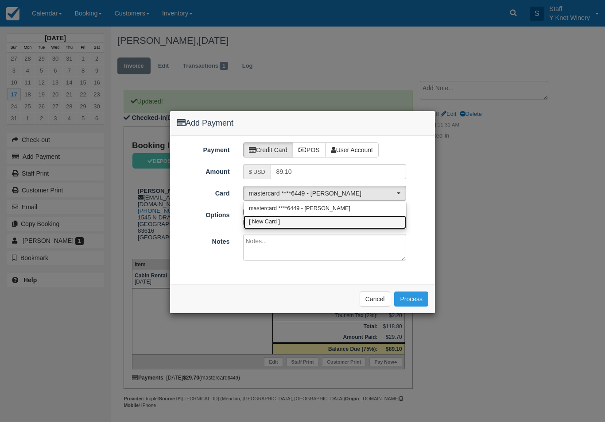
click at [285, 224] on link "[ New Card ]" at bounding box center [324, 223] width 162 height 14
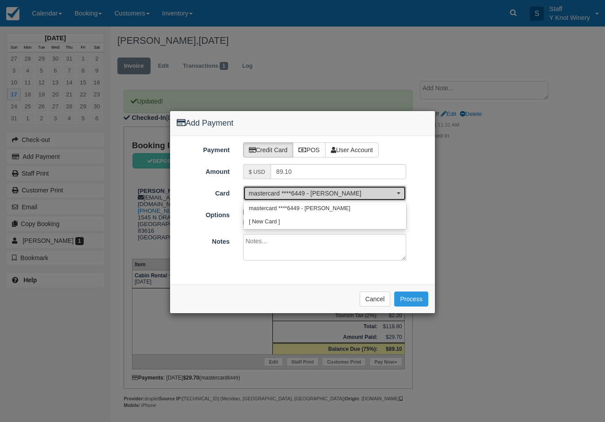
select select "0"
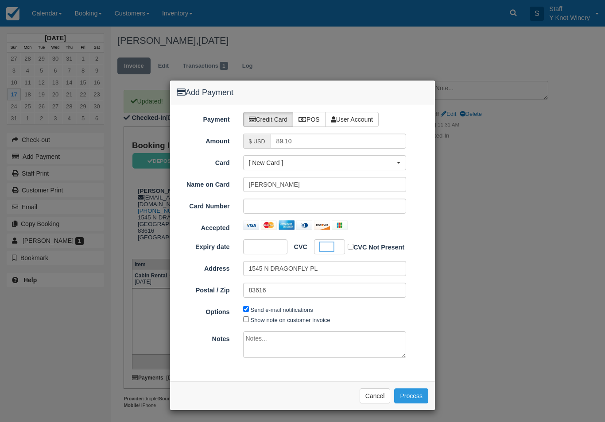
click at [412, 393] on button "Process" at bounding box center [411, 396] width 34 height 15
